Goal: Navigation & Orientation: Find specific page/section

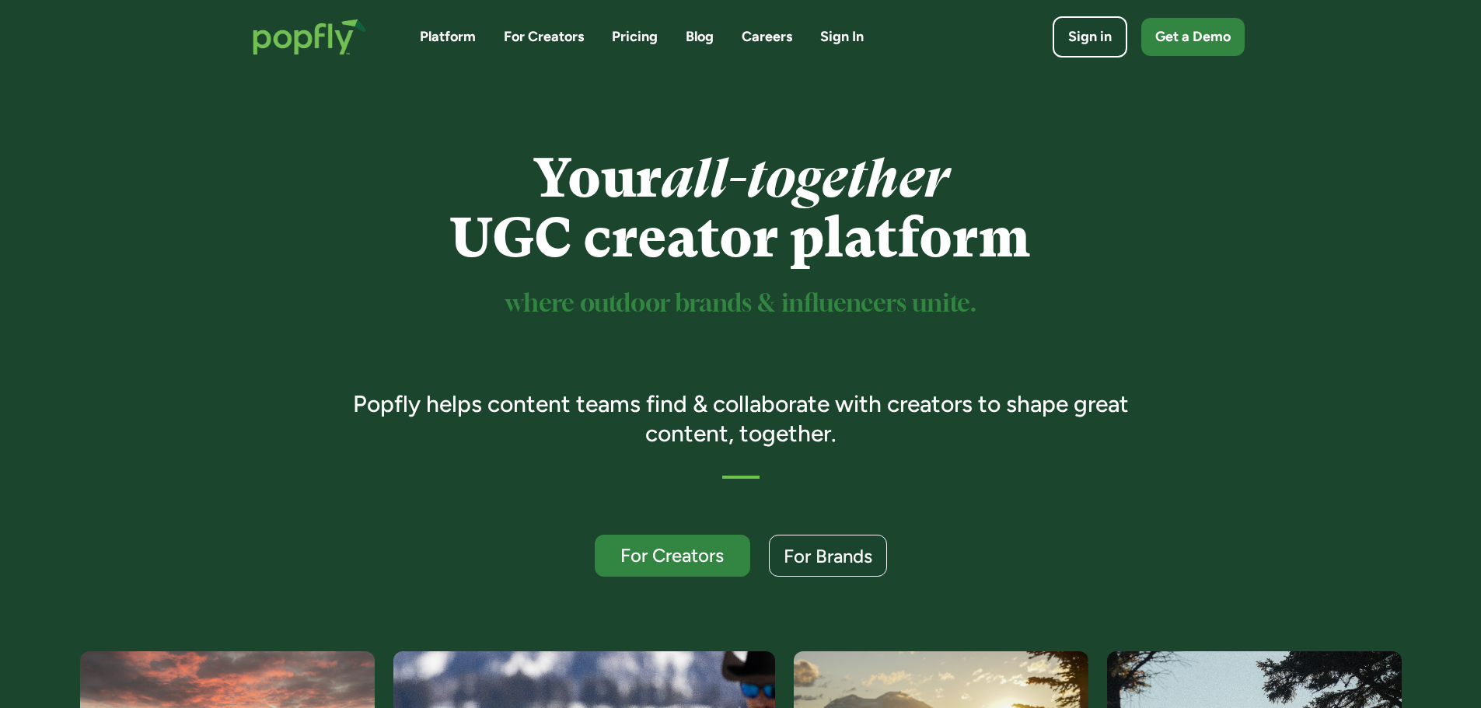
click at [635, 37] on link "Pricing" at bounding box center [635, 36] width 46 height 19
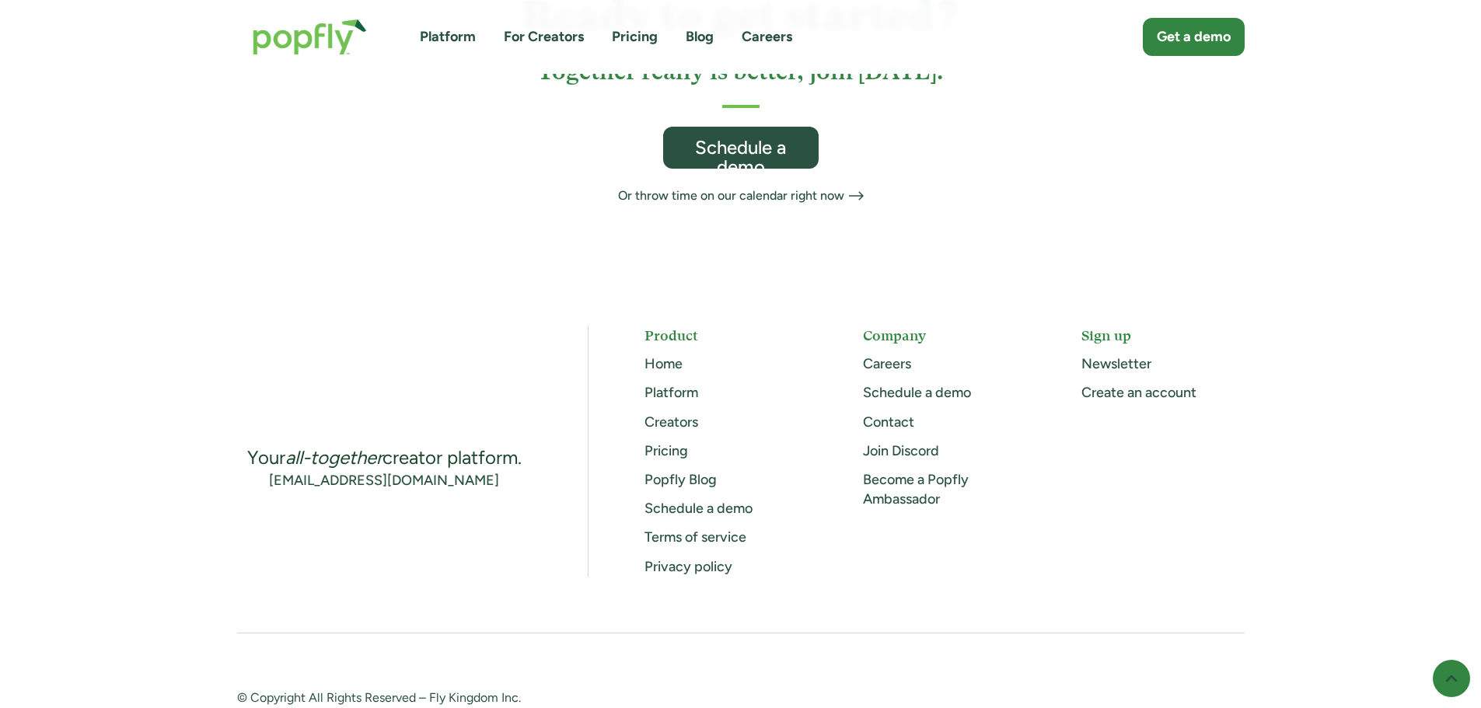
scroll to position [1021, 0]
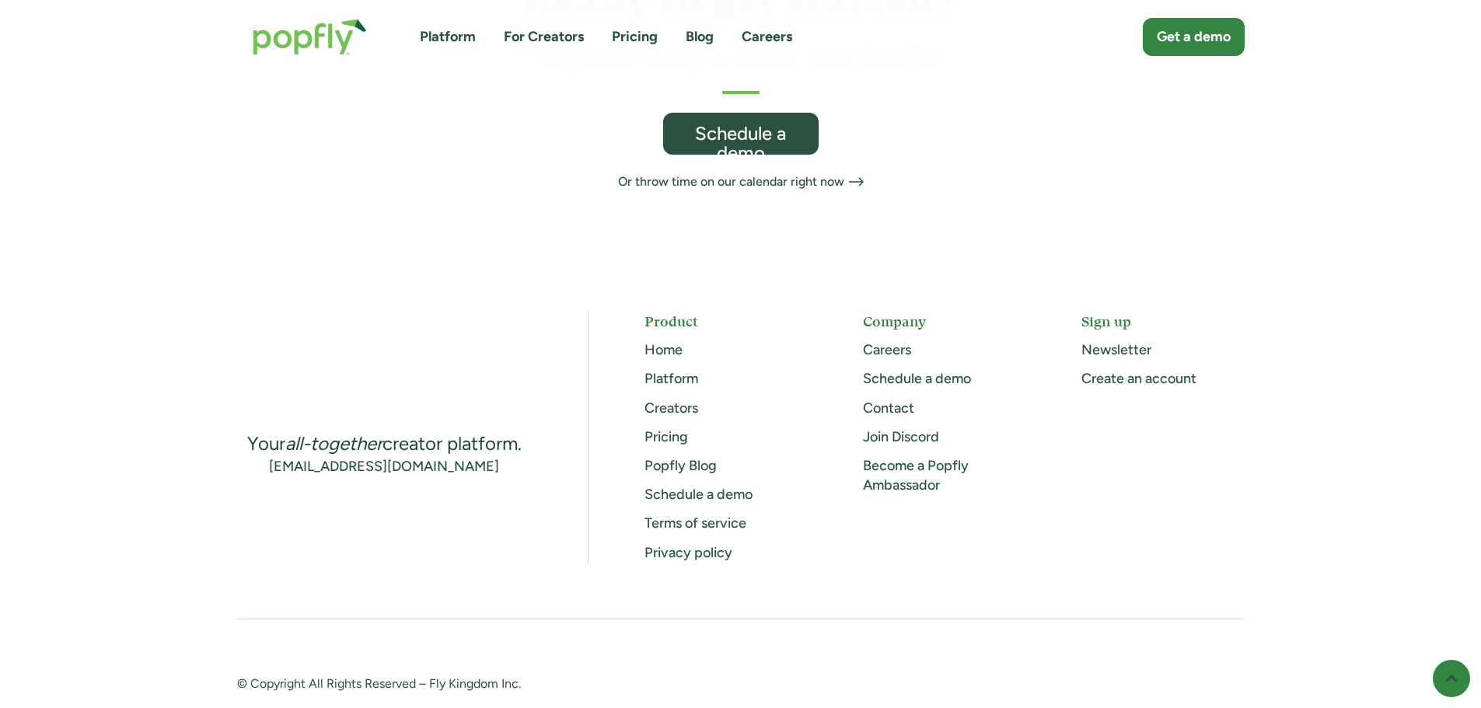
click at [881, 341] on link "Careers" at bounding box center [887, 349] width 48 height 17
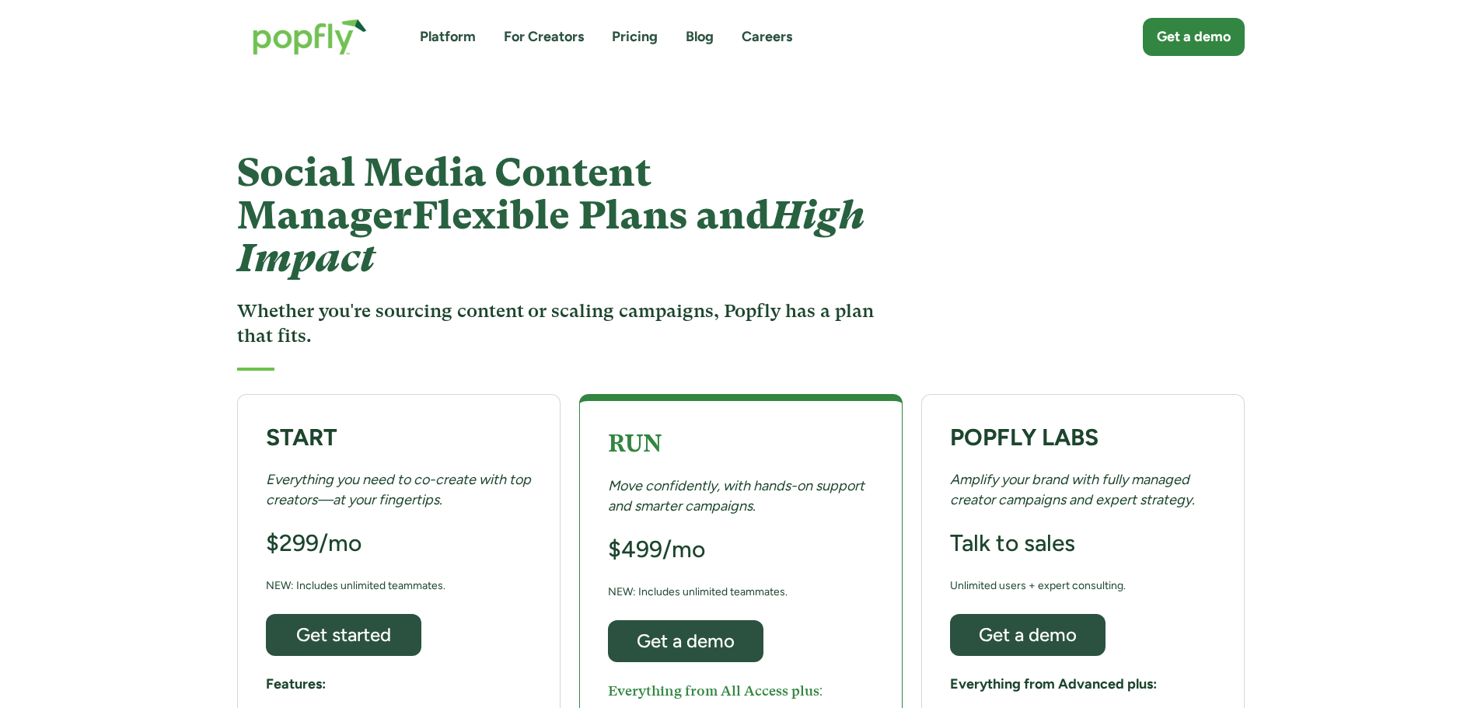
scroll to position [1021, 0]
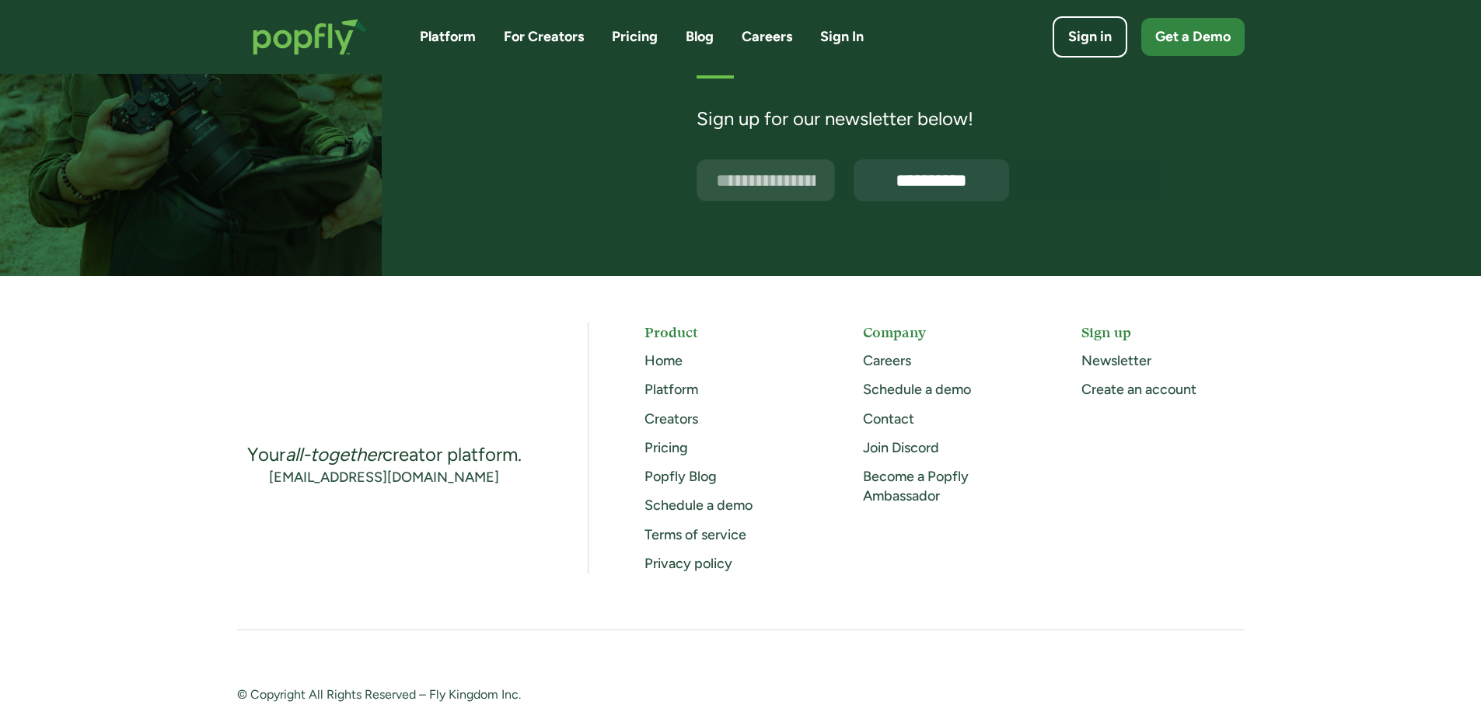
scroll to position [3979, 0]
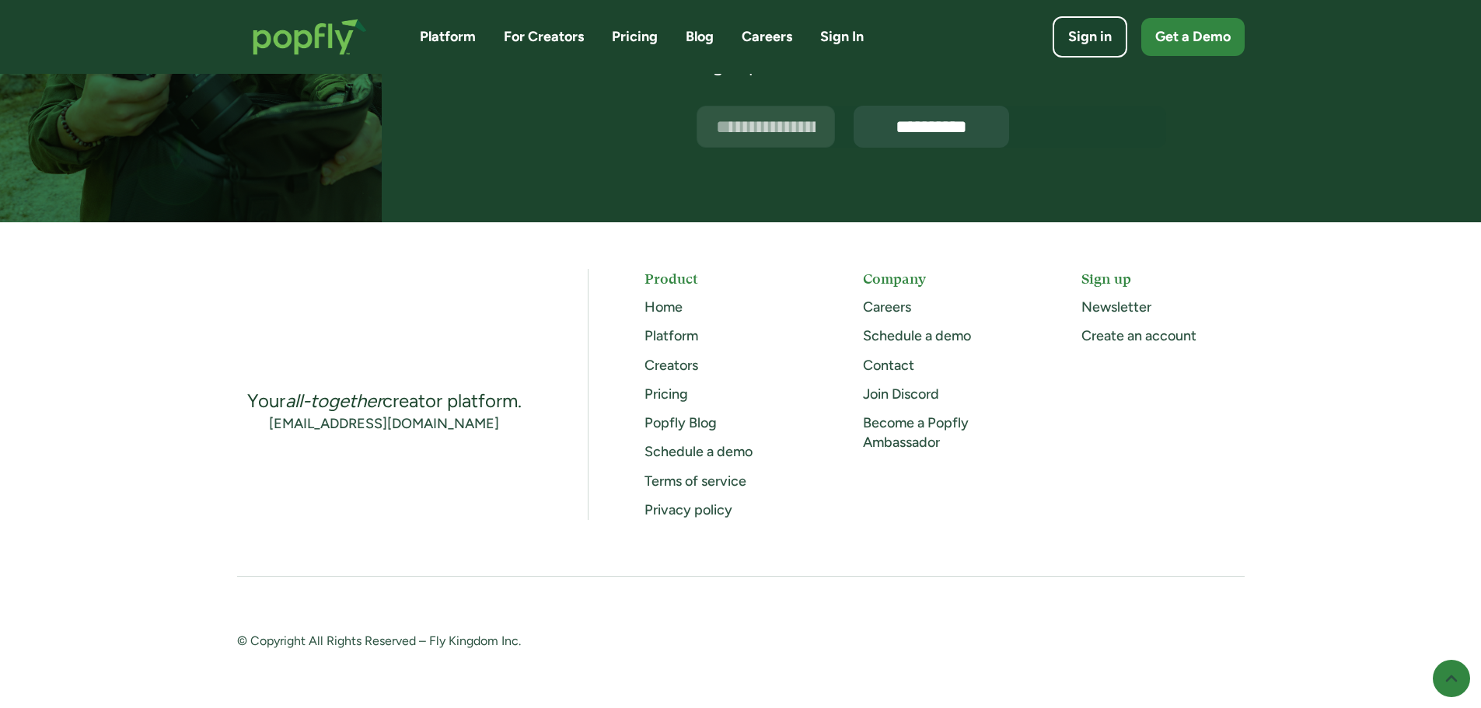
click at [914, 435] on link "Become a Popfly Ambassador" at bounding box center [916, 432] width 106 height 37
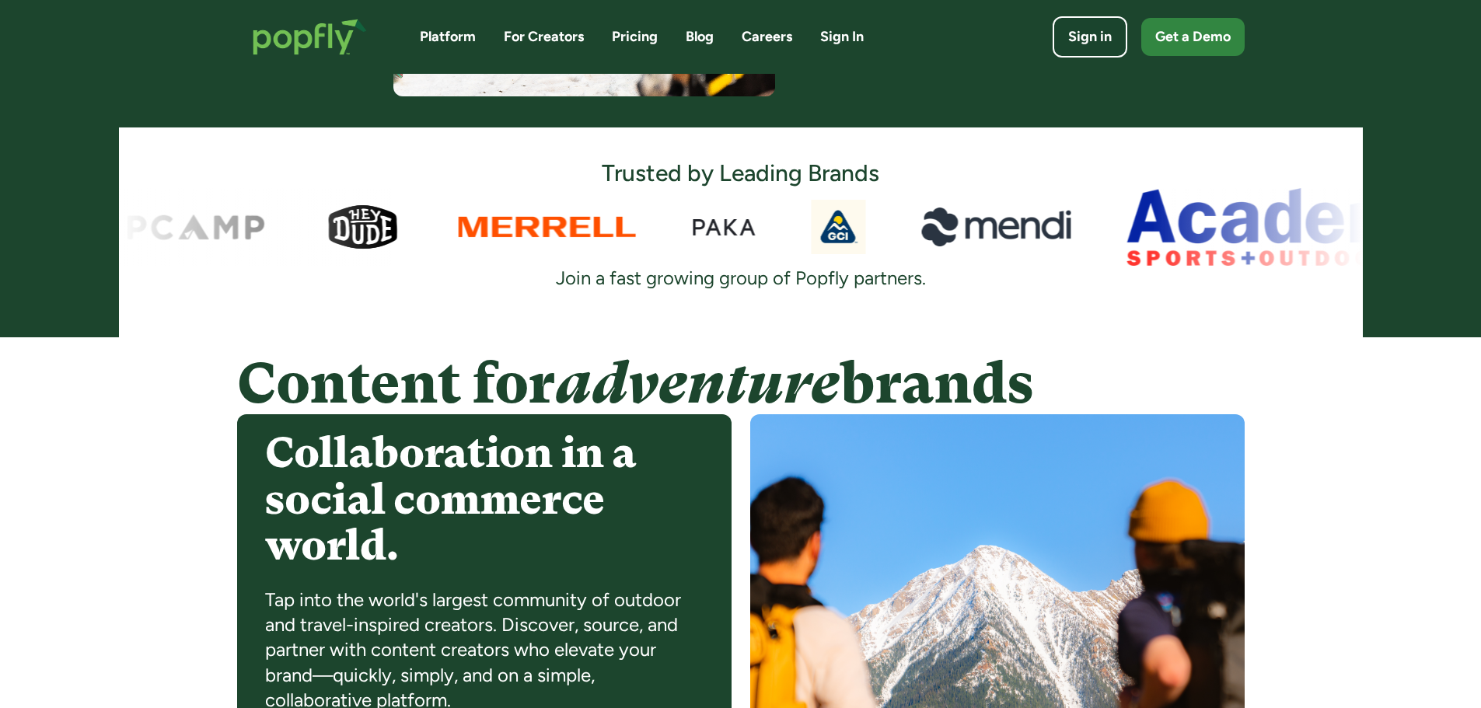
scroll to position [916, 0]
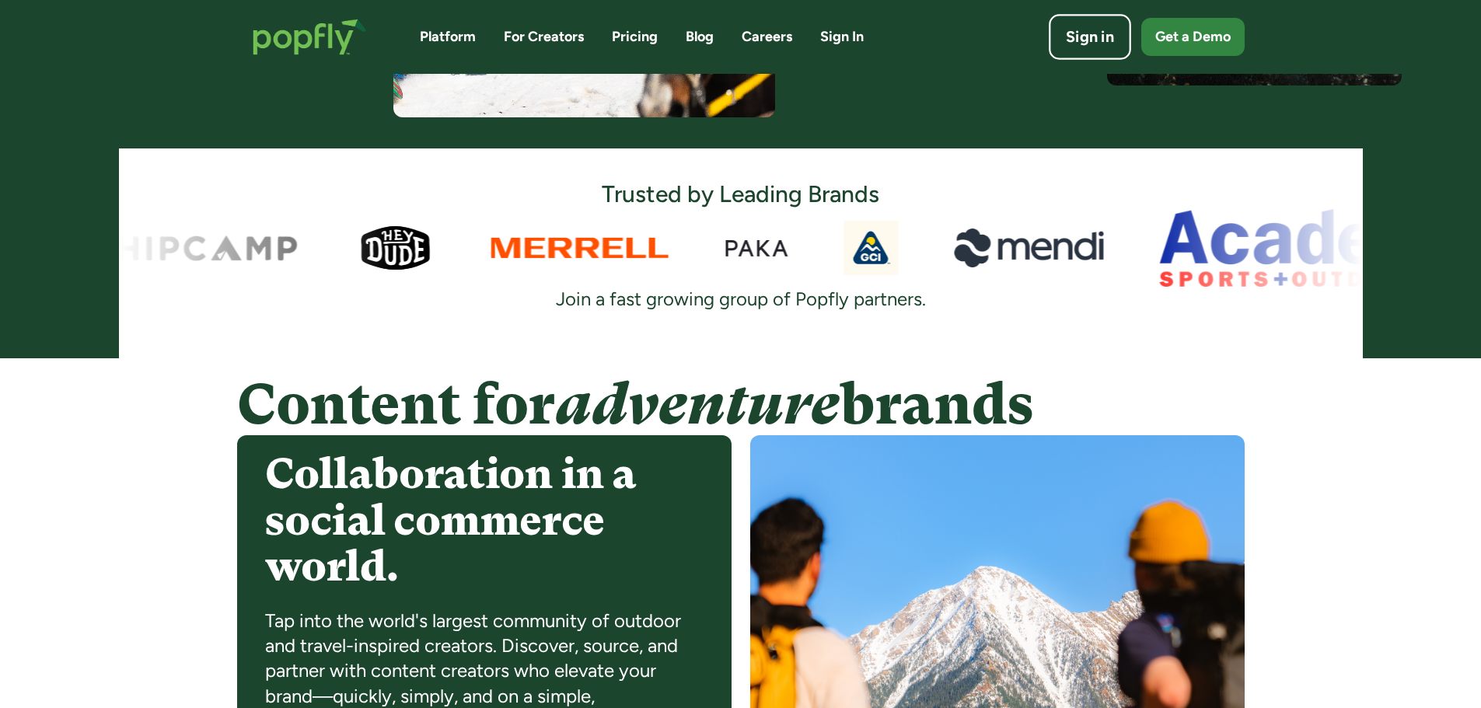
click at [1082, 36] on div "Sign in" at bounding box center [1090, 37] width 48 height 22
